Goal: Find contact information: Find contact information

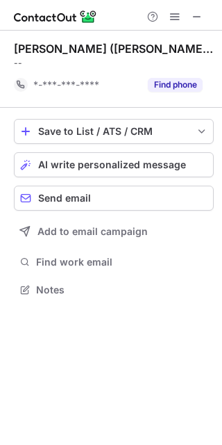
scroll to position [279, 222]
click at [195, 22] on span at bounding box center [197, 16] width 11 height 11
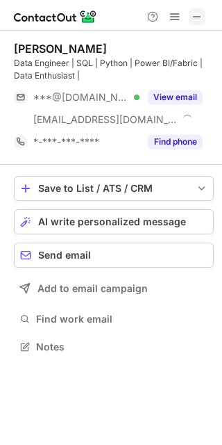
scroll to position [337, 222]
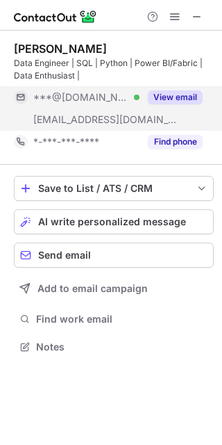
click at [186, 95] on button "View email" at bounding box center [175, 97] width 55 height 14
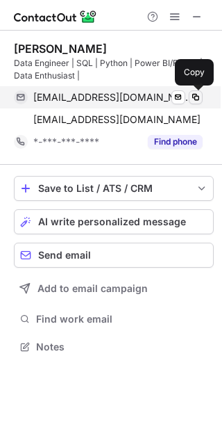
click at [194, 97] on span at bounding box center [195, 97] width 11 height 11
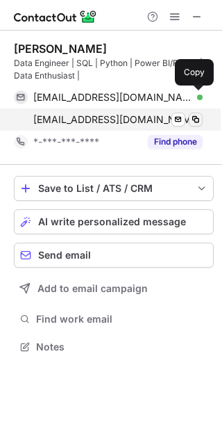
click at [195, 116] on span at bounding box center [195, 119] width 11 height 11
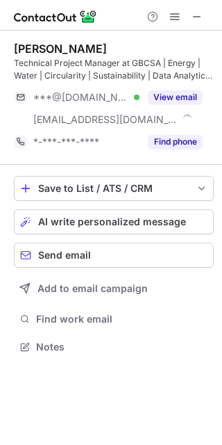
scroll to position [337, 222]
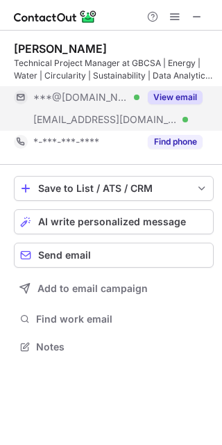
click at [189, 92] on button "View email" at bounding box center [175, 97] width 55 height 14
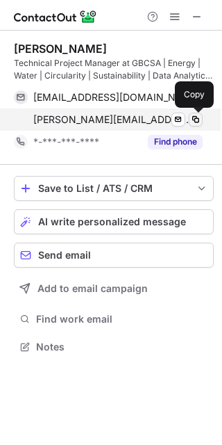
click at [192, 117] on span at bounding box center [195, 119] width 11 height 11
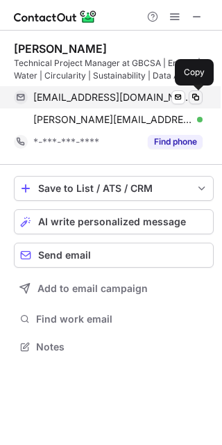
click at [195, 97] on span at bounding box center [195, 97] width 11 height 11
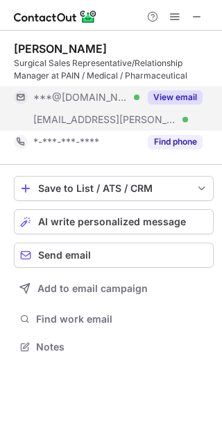
click at [183, 92] on button "View email" at bounding box center [175, 97] width 55 height 14
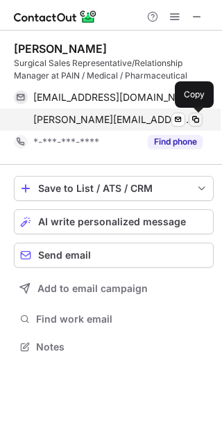
click at [197, 122] on span at bounding box center [195, 119] width 11 height 11
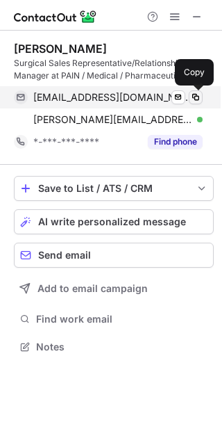
click at [198, 99] on span at bounding box center [195, 97] width 11 height 11
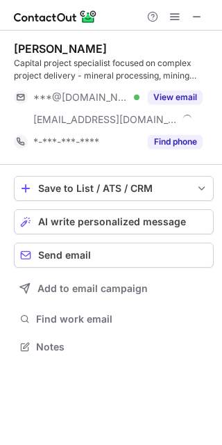
scroll to position [337, 222]
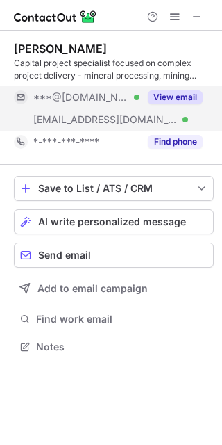
click at [190, 92] on button "View email" at bounding box center [175, 97] width 55 height 14
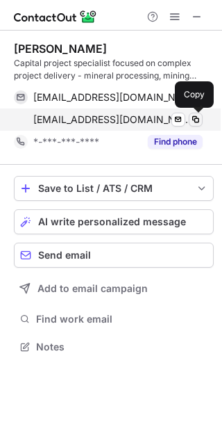
click at [199, 116] on span at bounding box center [195, 119] width 11 height 11
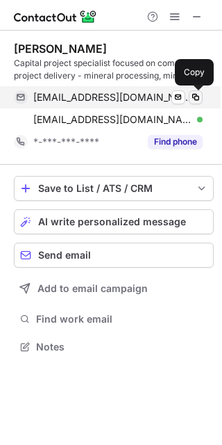
click at [197, 95] on span at bounding box center [195, 97] width 11 height 11
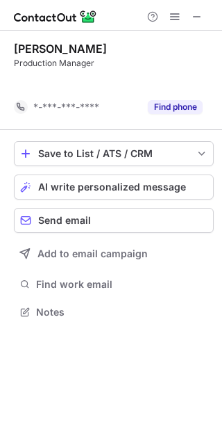
scroll to position [279, 222]
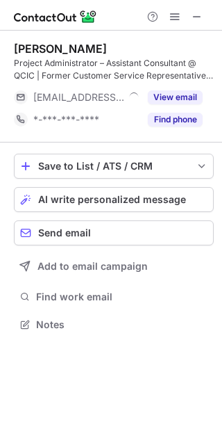
scroll to position [315, 222]
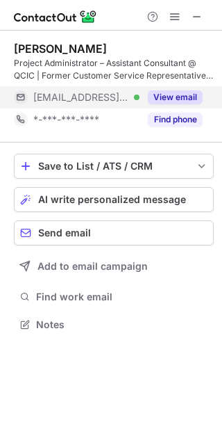
click at [197, 95] on button "View email" at bounding box center [175, 97] width 55 height 14
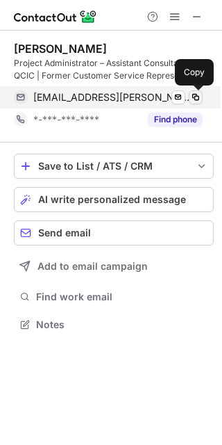
click at [197, 100] on span at bounding box center [195, 97] width 11 height 11
click at [200, 95] on span at bounding box center [195, 97] width 11 height 11
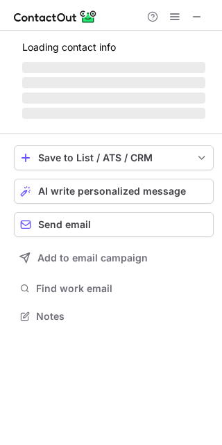
scroll to position [6, 7]
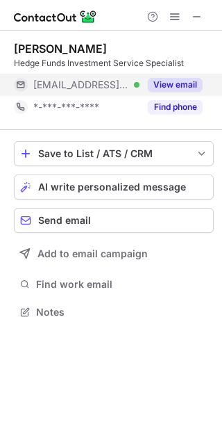
click at [200, 81] on button "View email" at bounding box center [175, 85] width 55 height 14
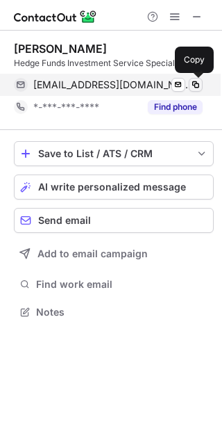
click at [192, 86] on span at bounding box center [195, 84] width 11 height 11
